Goal: Task Accomplishment & Management: Manage account settings

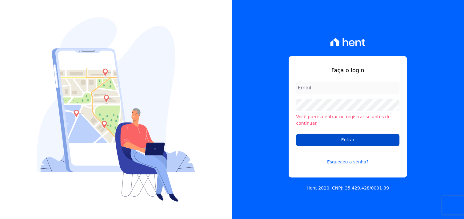
type input "[EMAIL_ADDRESS][DOMAIN_NAME]"
click at [348, 139] on input "Entrar" at bounding box center [347, 140] width 103 height 12
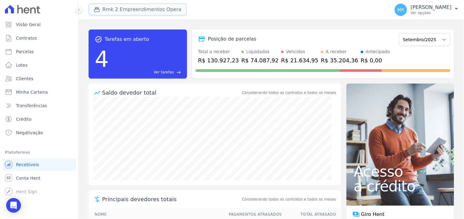
click at [127, 10] on button "Rmk 2 Empreendimentos Opera" at bounding box center [138, 10] width 98 height 12
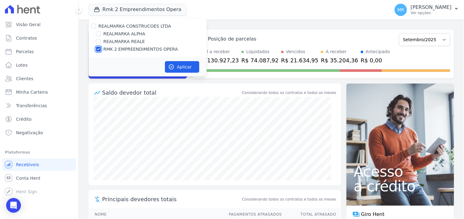
click at [96, 48] on input "RMK 2 EMPREENDIMENTOS OPERA" at bounding box center [98, 49] width 5 height 5
checkbox input "false"
click at [97, 33] on input "REALMARKA ALPHA" at bounding box center [98, 33] width 5 height 5
checkbox input "true"
click at [180, 66] on button "Aplicar" at bounding box center [182, 67] width 34 height 12
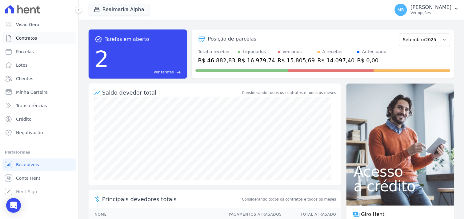
click at [22, 34] on link "Contratos" at bounding box center [38, 38] width 73 height 12
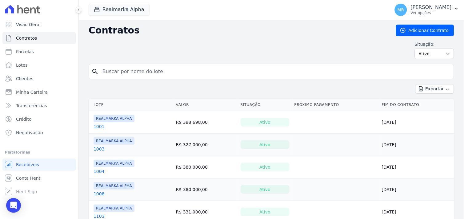
click at [121, 71] on input "search" at bounding box center [275, 71] width 352 height 12
type input "1202"
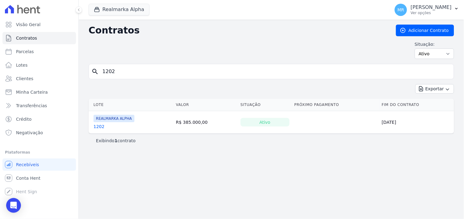
click at [96, 125] on link "1202" at bounding box center [98, 127] width 11 height 6
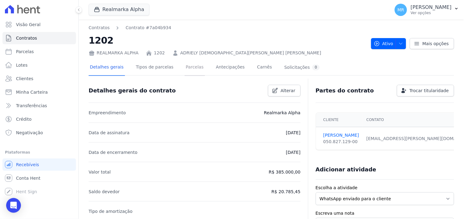
click at [184, 68] on link "Parcelas" at bounding box center [194, 68] width 20 height 16
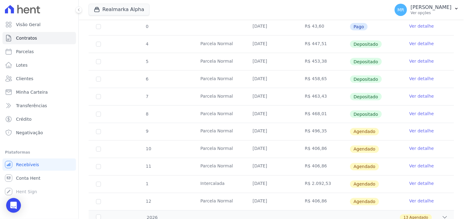
scroll to position [171, 0]
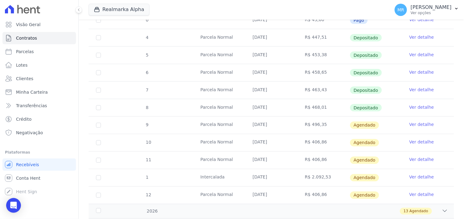
click at [413, 123] on link "Ver detalhe" at bounding box center [421, 125] width 25 height 6
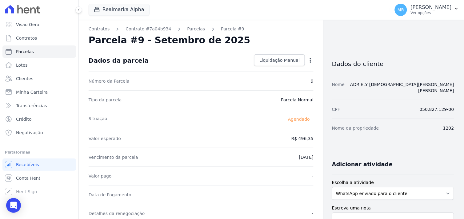
click at [307, 59] on icon "button" at bounding box center [310, 60] width 6 height 6
click at [265, 69] on link "Alterar" at bounding box center [284, 68] width 54 height 11
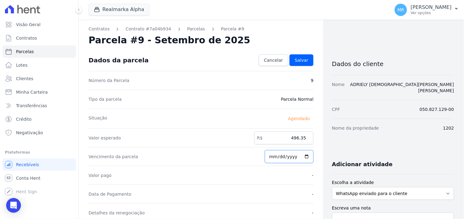
click at [274, 158] on input "[DATE]" at bounding box center [289, 156] width 49 height 13
type input "[DATE]"
click at [303, 59] on span "Salvar" at bounding box center [302, 60] width 14 height 6
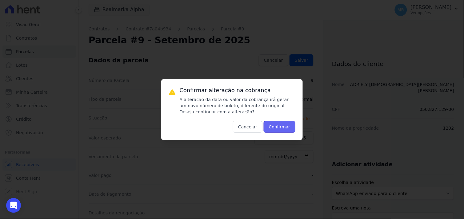
click at [282, 125] on button "Confirmar" at bounding box center [279, 127] width 32 height 12
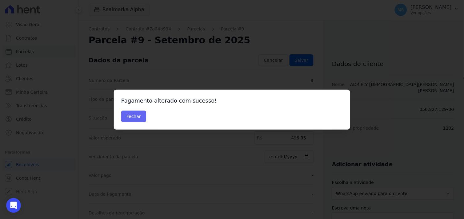
click at [136, 111] on div "Pagamento alterado com sucesso! [GEOGRAPHIC_DATA]" at bounding box center [232, 110] width 236 height 40
drag, startPoint x: 136, startPoint y: 111, endPoint x: 136, endPoint y: 118, distance: 6.8
click at [136, 118] on button "Fechar" at bounding box center [133, 117] width 25 height 12
click at [134, 118] on button "Fechar" at bounding box center [133, 117] width 25 height 12
click at [132, 118] on button "Fechar" at bounding box center [133, 117] width 25 height 12
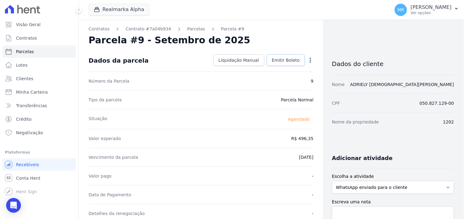
drag, startPoint x: 284, startPoint y: 58, endPoint x: 312, endPoint y: 113, distance: 61.5
click at [284, 59] on span "Emitir Boleto" at bounding box center [286, 60] width 28 height 6
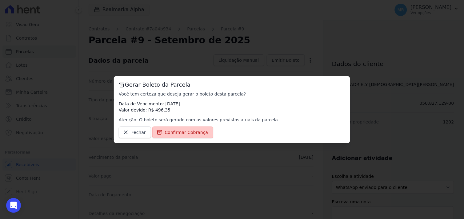
click at [183, 134] on span "Confirmar Cobrança" at bounding box center [186, 132] width 43 height 6
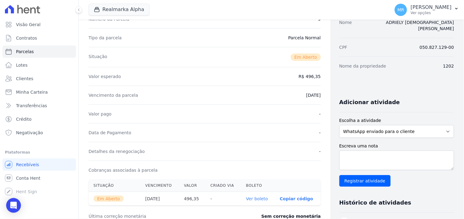
scroll to position [137, 0]
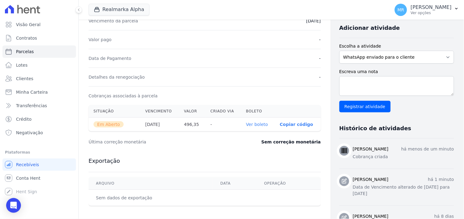
click at [251, 125] on link "Ver boleto" at bounding box center [257, 124] width 22 height 5
